Goal: Transaction & Acquisition: Obtain resource

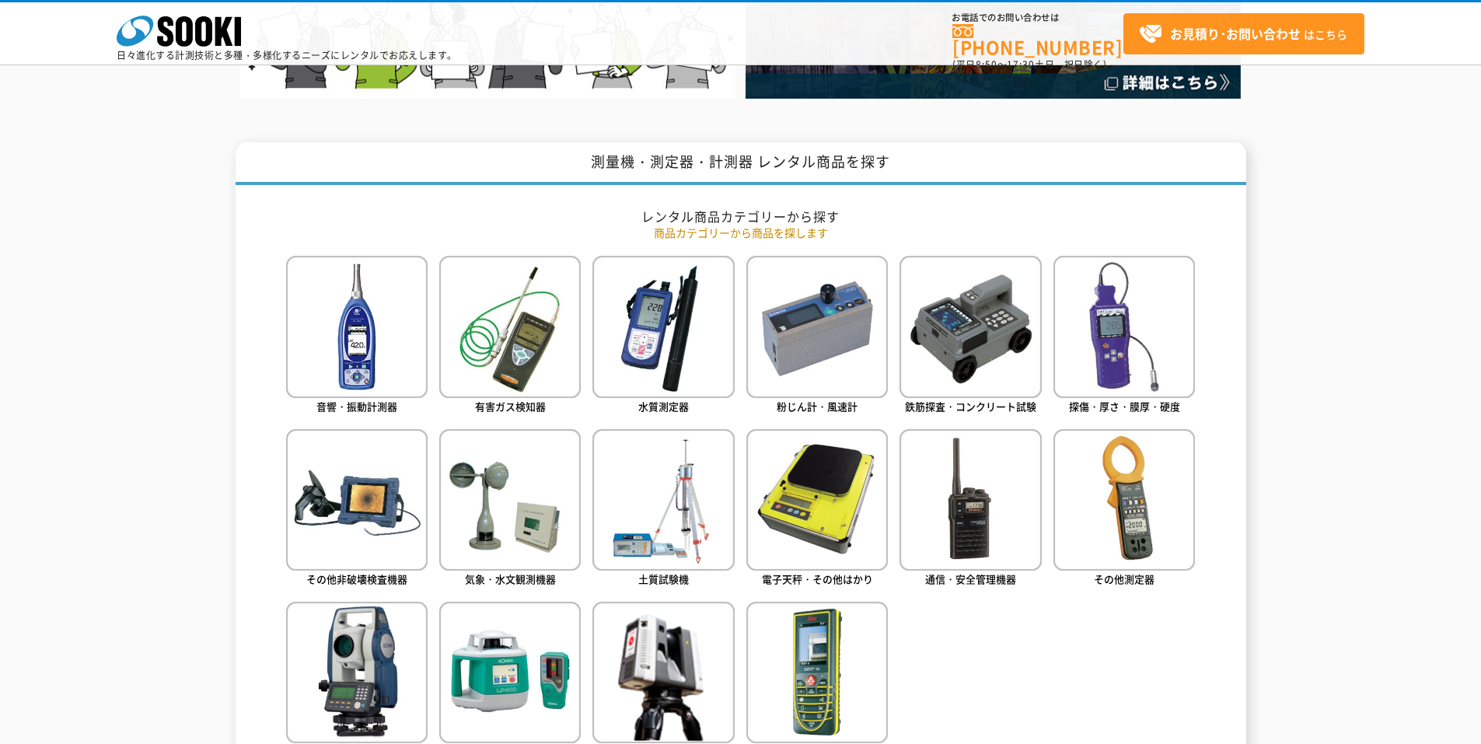
scroll to position [933, 0]
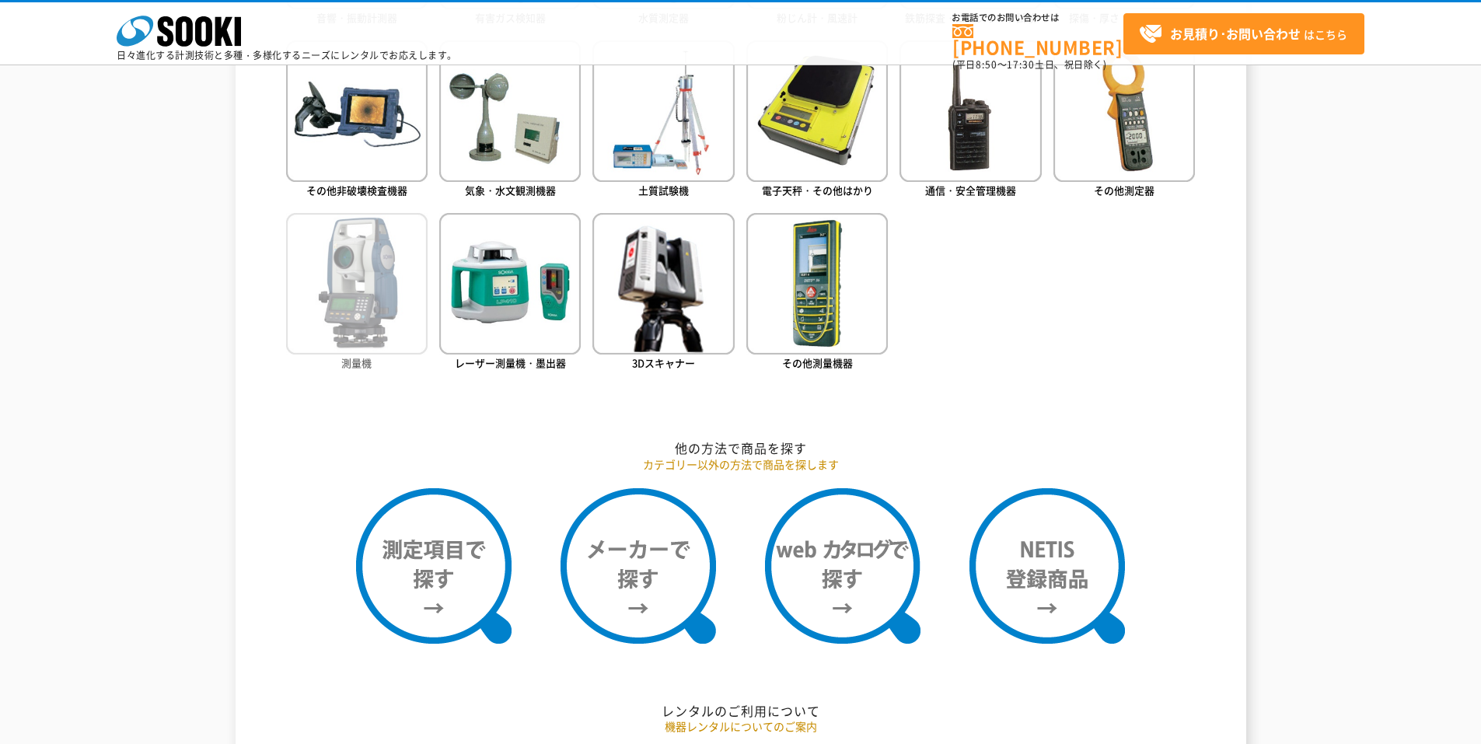
click at [389, 317] on img at bounding box center [357, 284] width 142 height 142
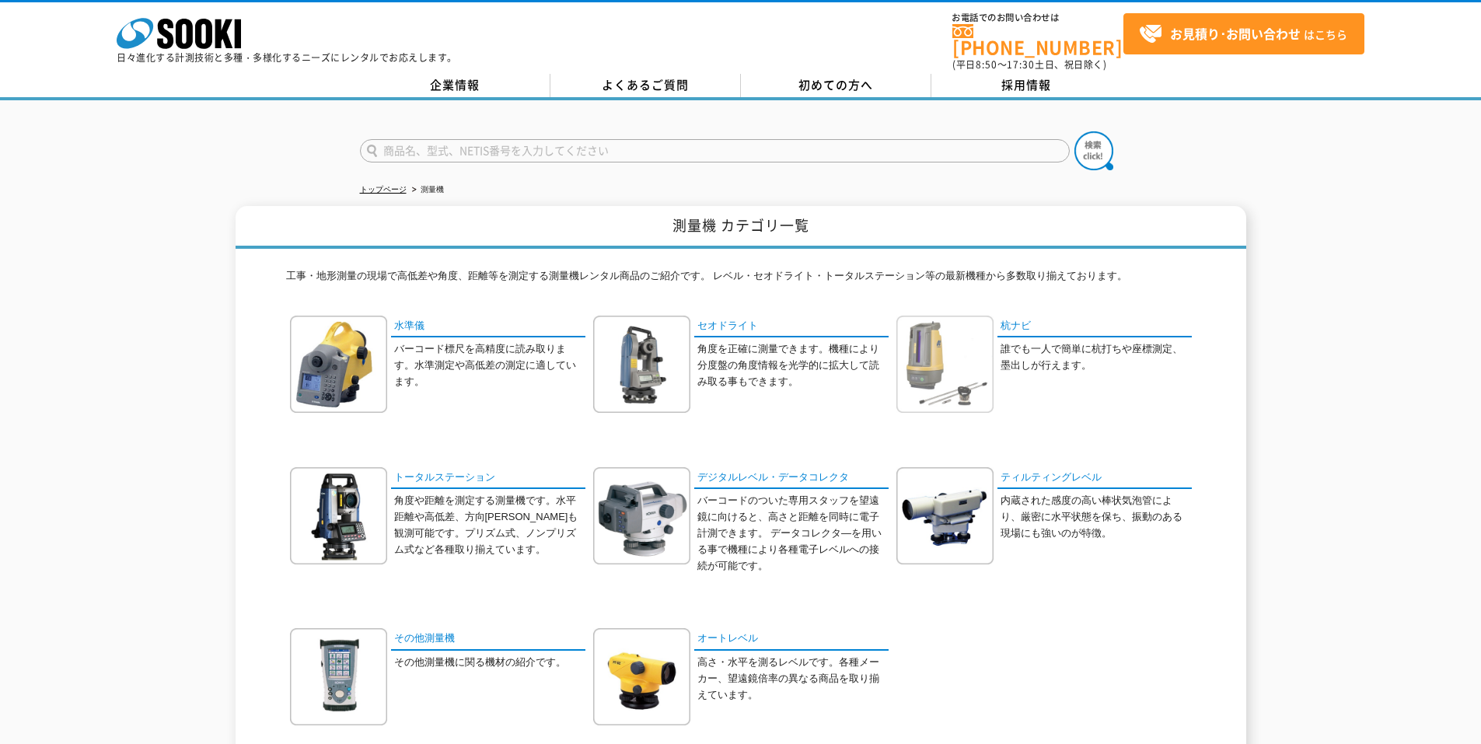
click at [969, 342] on img at bounding box center [945, 364] width 97 height 97
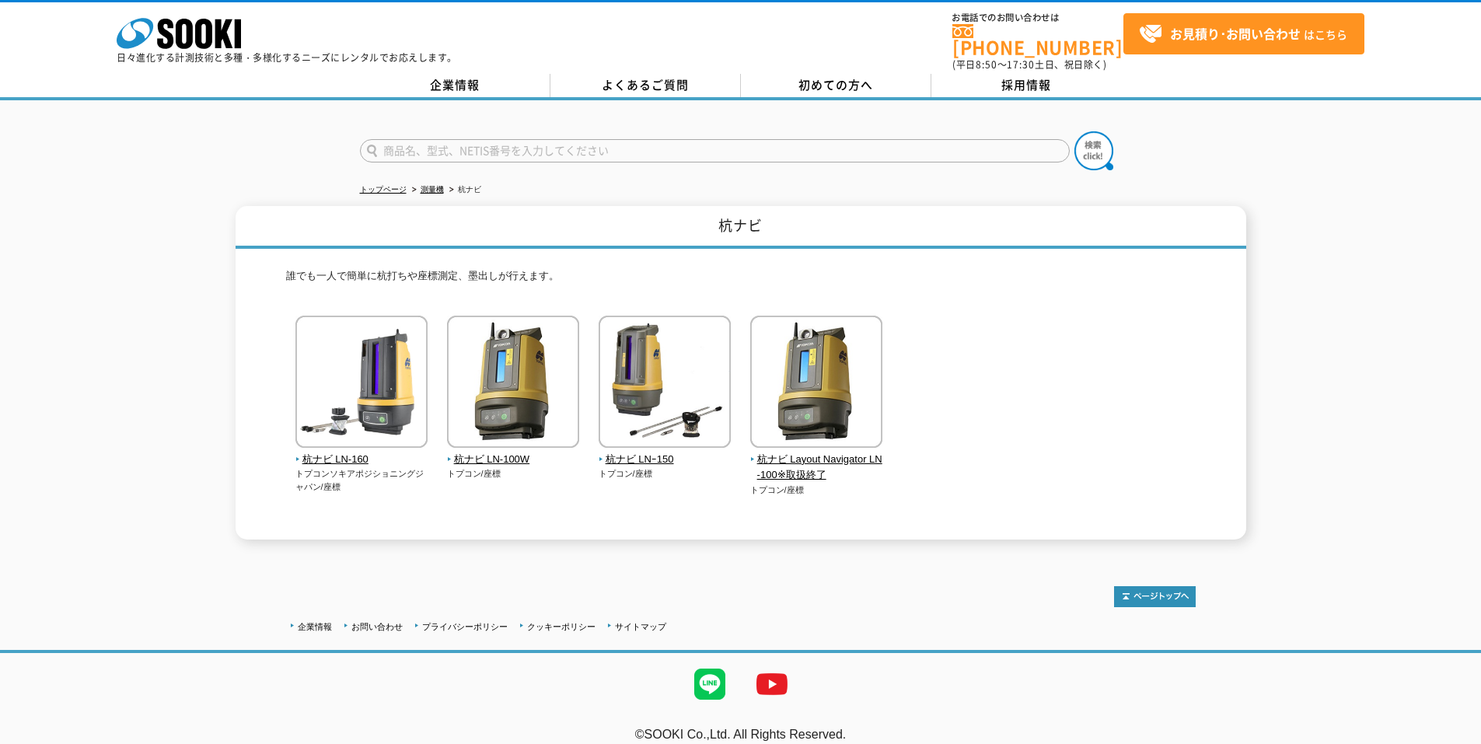
click at [1002, 407] on div "杭ナビ LN-160 トプコンソキアポジショニングジャパン/座標 [GEOGRAPHIC_DATA]/座標" at bounding box center [741, 422] width 910 height 212
click at [618, 405] on img at bounding box center [665, 384] width 132 height 136
